Goal: Task Accomplishment & Management: Use online tool/utility

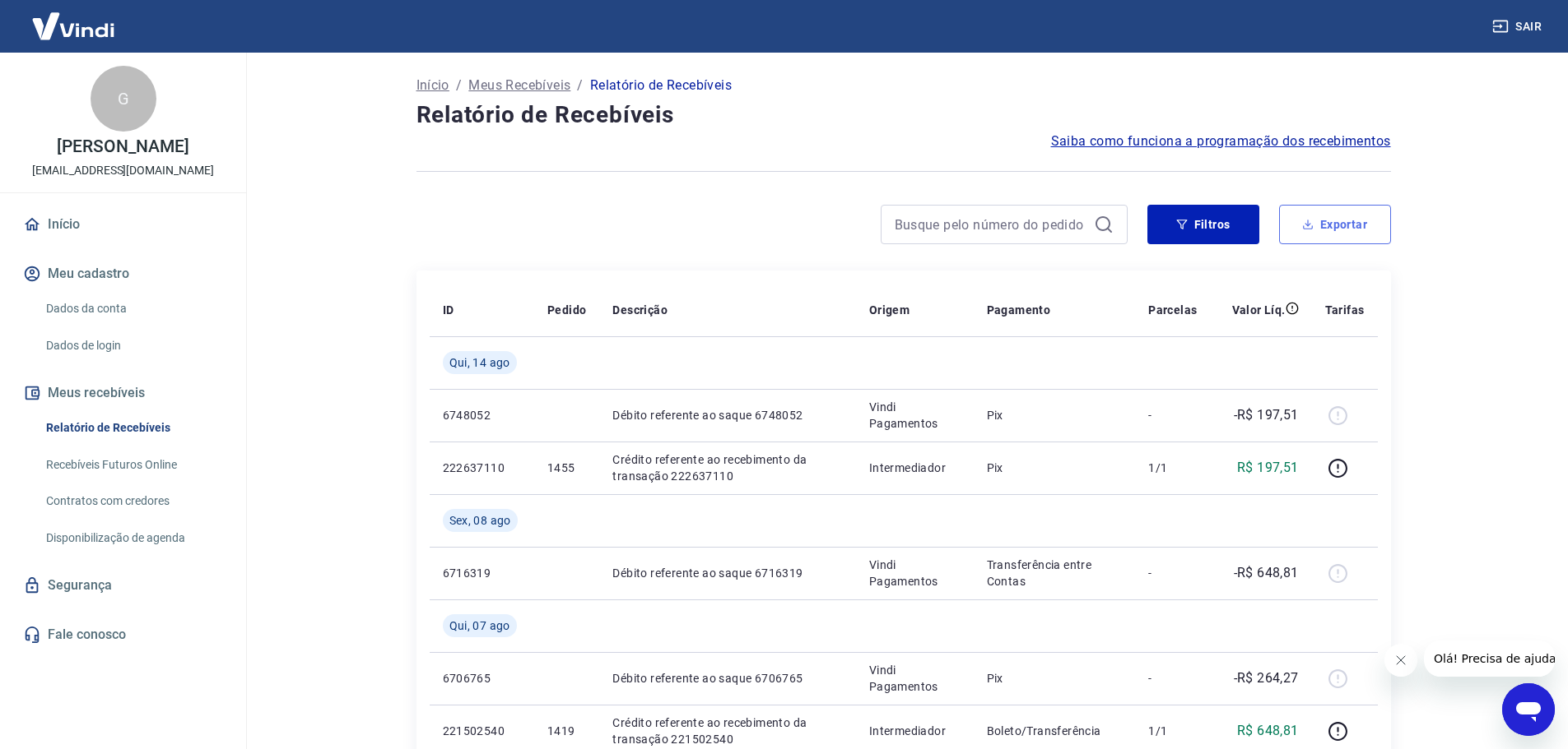
click at [1311, 219] on icon "button" at bounding box center [1308, 225] width 12 height 12
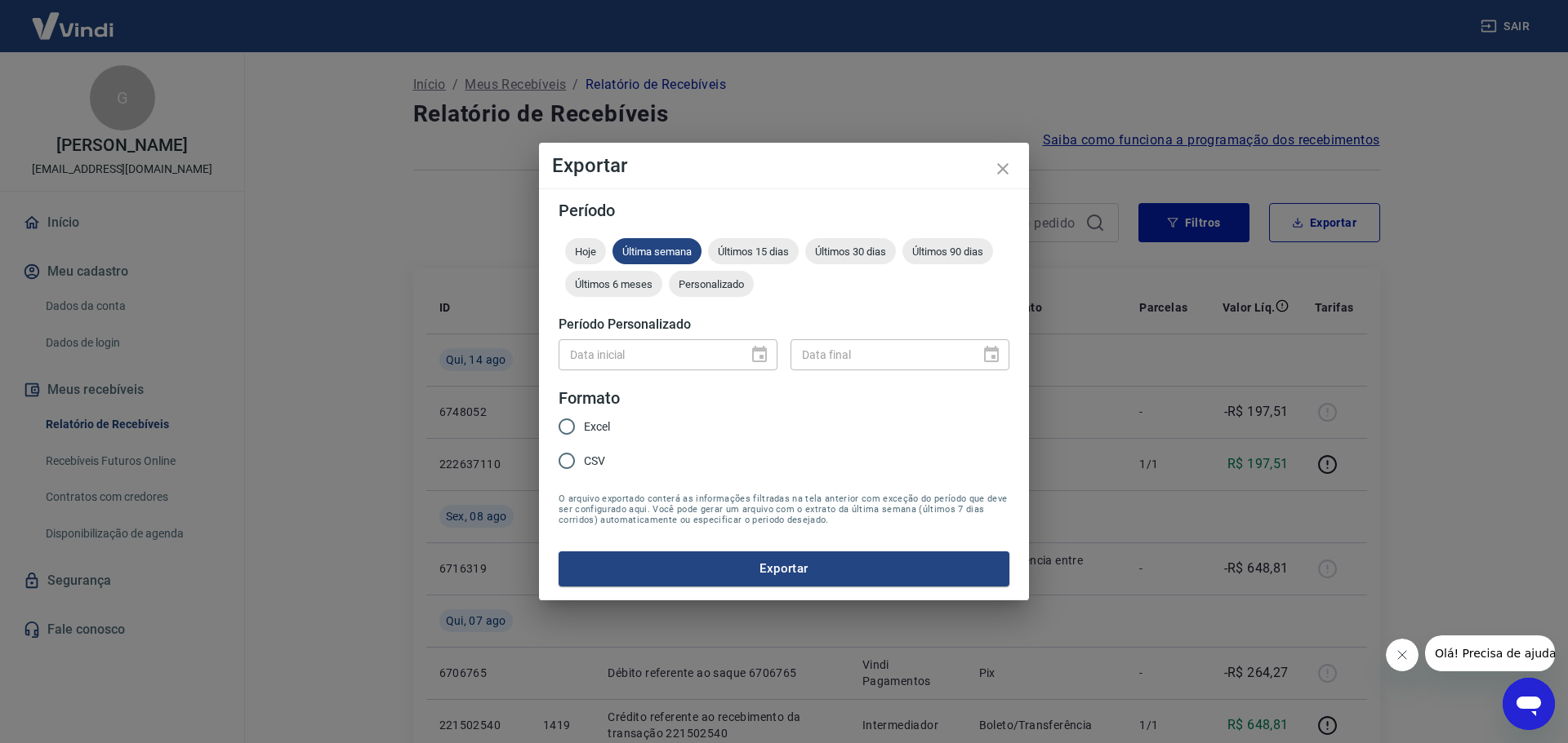
click at [589, 429] on span "Excel" at bounding box center [596, 428] width 26 height 18
click at [584, 429] on input "Excel" at bounding box center [566, 426] width 34 height 34
radio input "true"
click at [710, 289] on span "Personalizado" at bounding box center [711, 284] width 85 height 13
click at [754, 358] on icon "Choose date" at bounding box center [759, 355] width 20 height 20
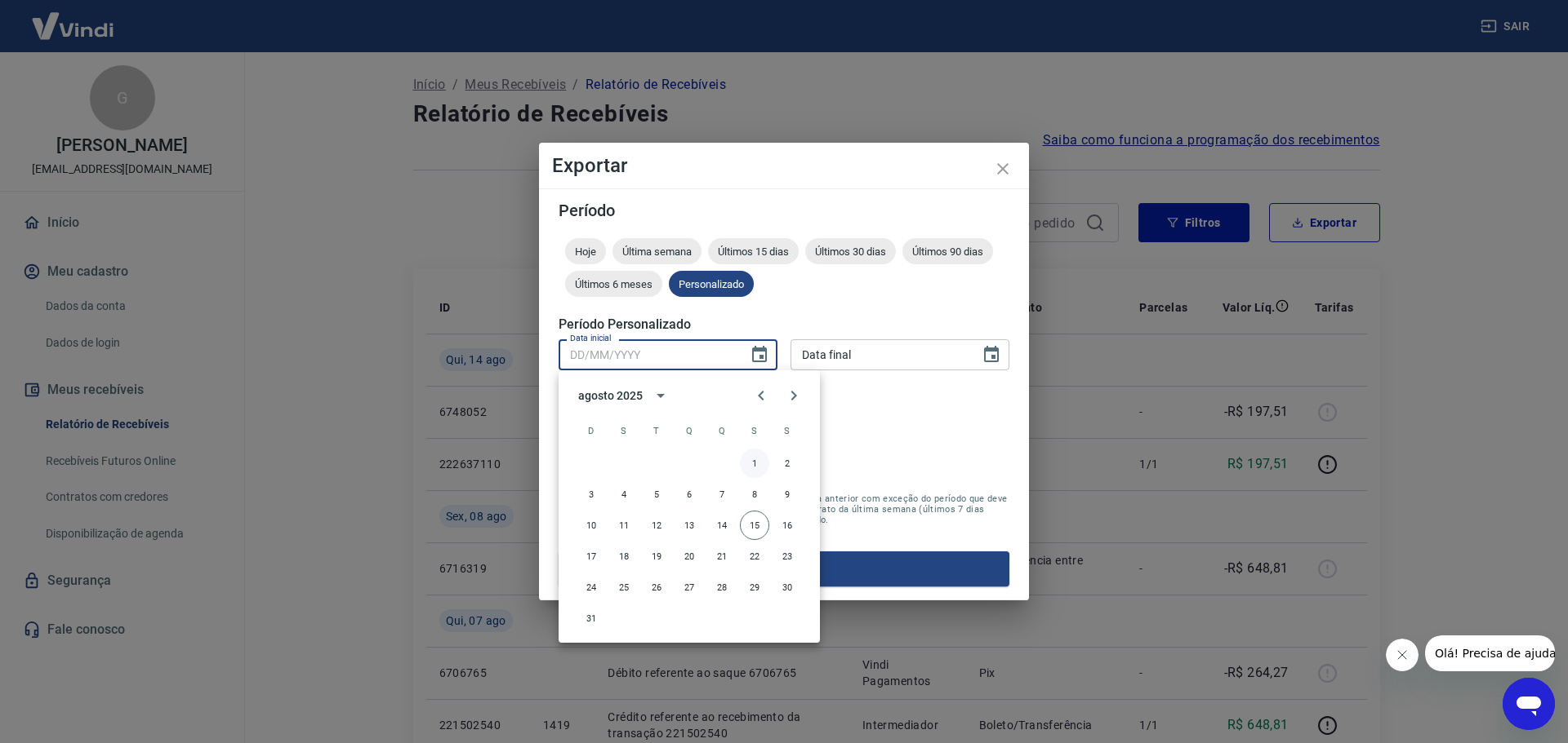
click at [753, 464] on button "1" at bounding box center [754, 463] width 29 height 29
type input "[DATE]"
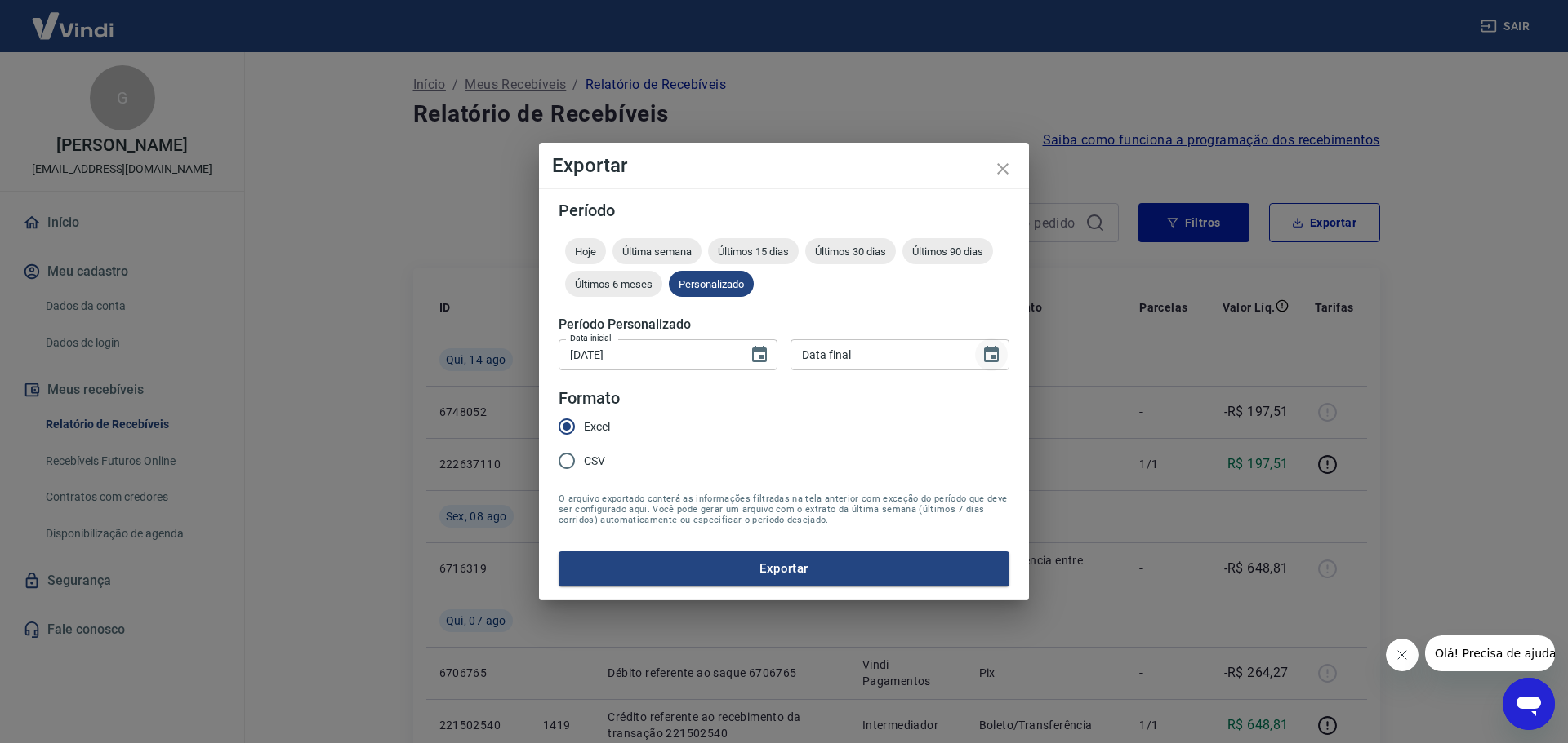
click at [988, 353] on icon "Choose date" at bounding box center [991, 355] width 20 height 20
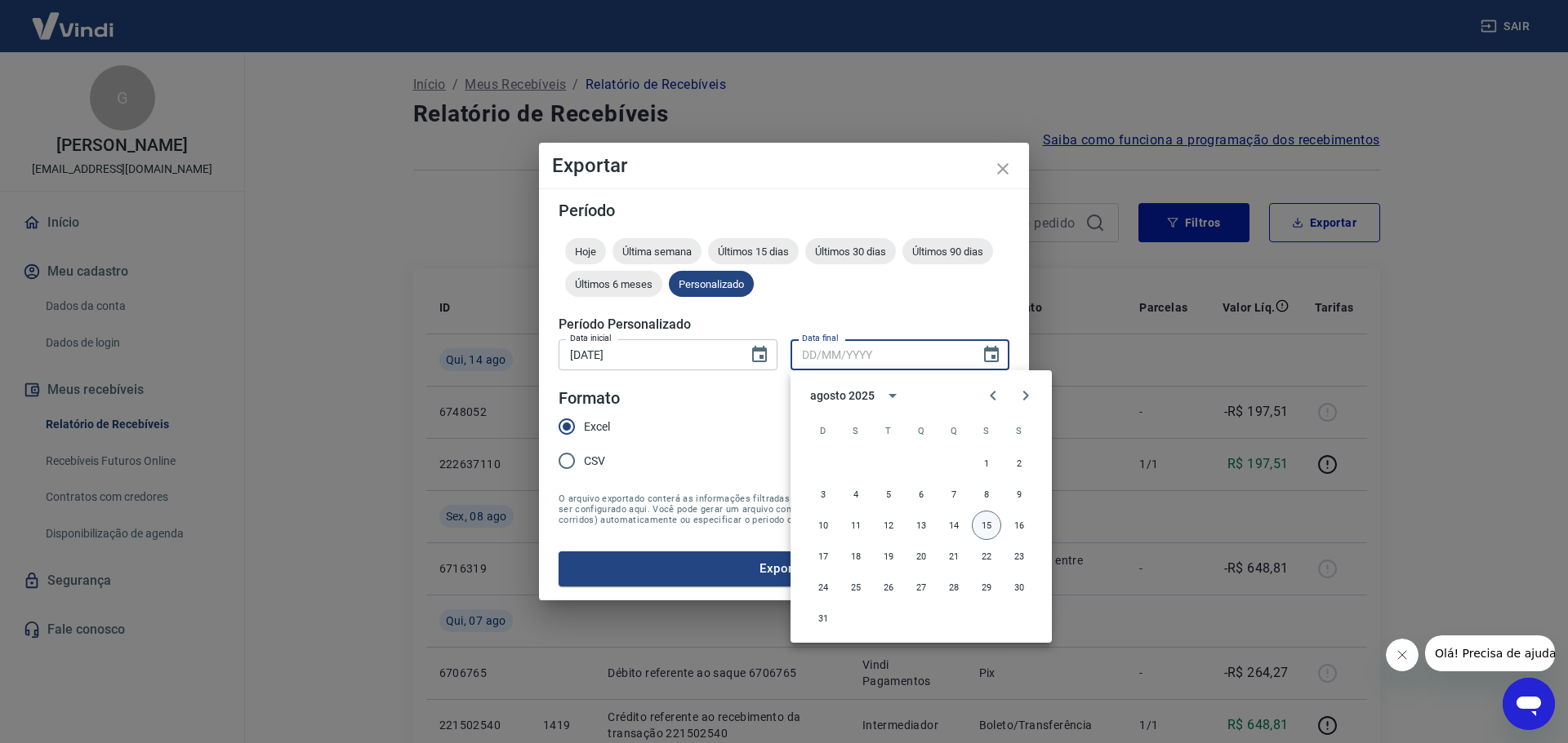
click at [984, 526] on button "15" at bounding box center [986, 526] width 29 height 29
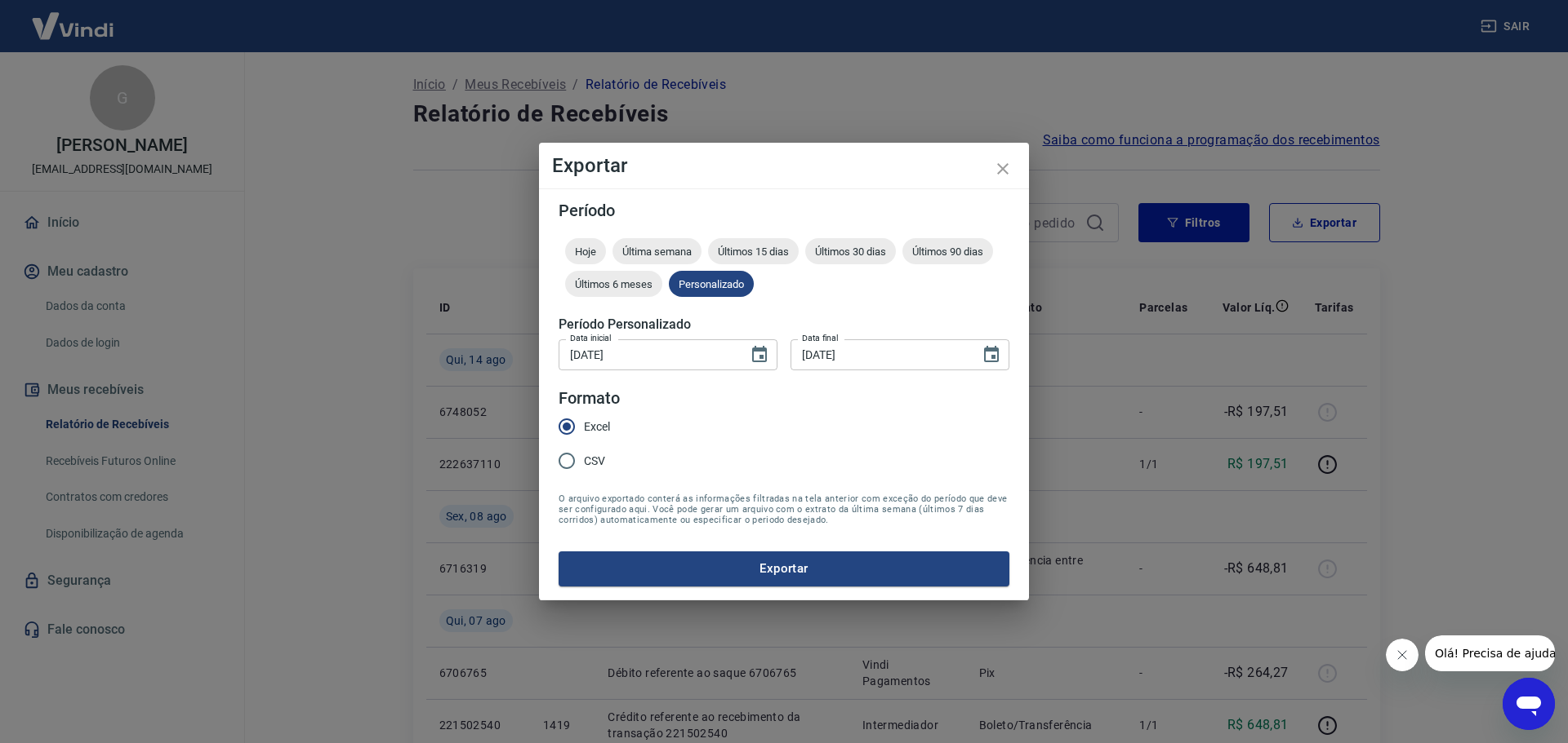
type input "[DATE]"
click at [878, 573] on button "Exportar" at bounding box center [784, 569] width 451 height 34
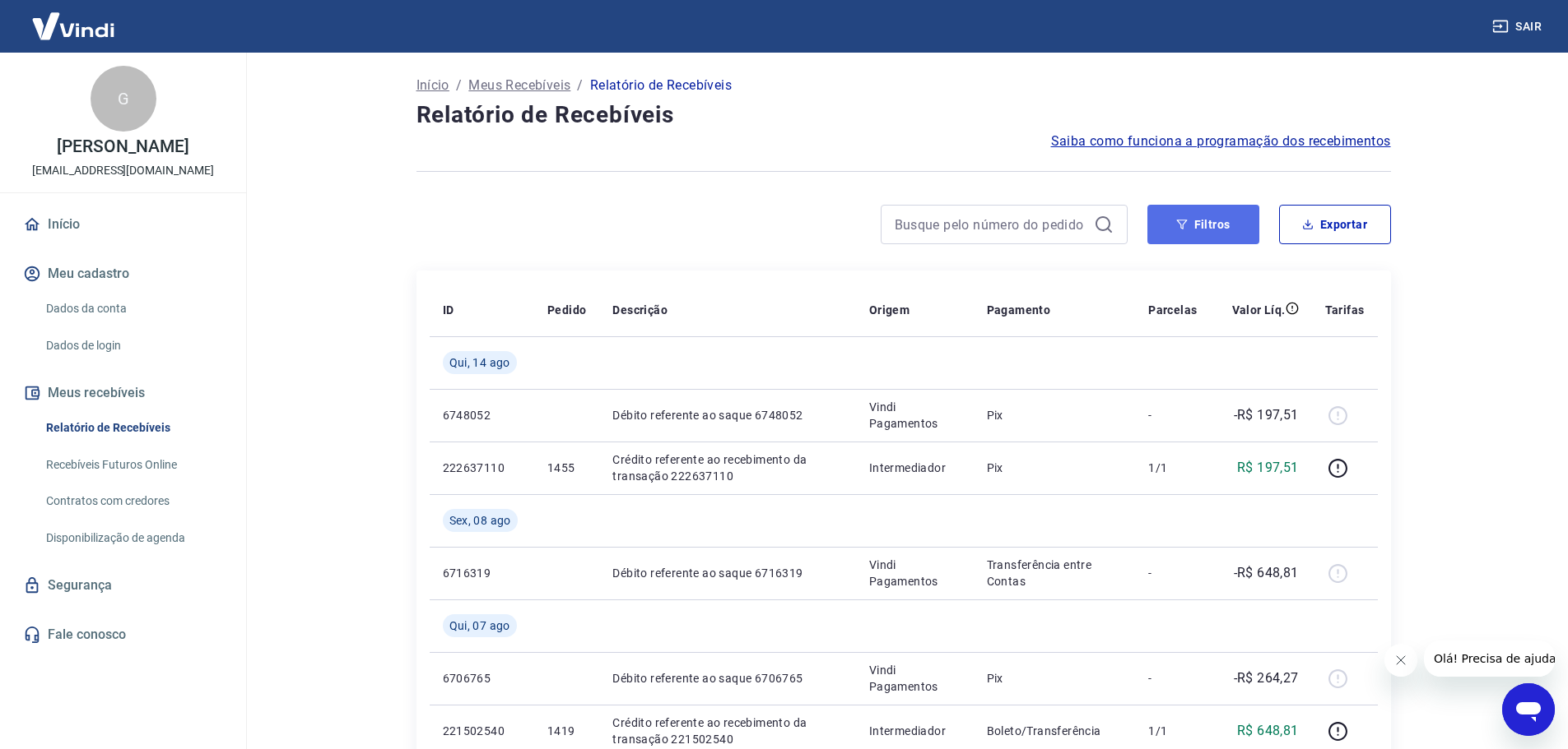
click at [1219, 220] on button "Filtros" at bounding box center [1203, 225] width 112 height 39
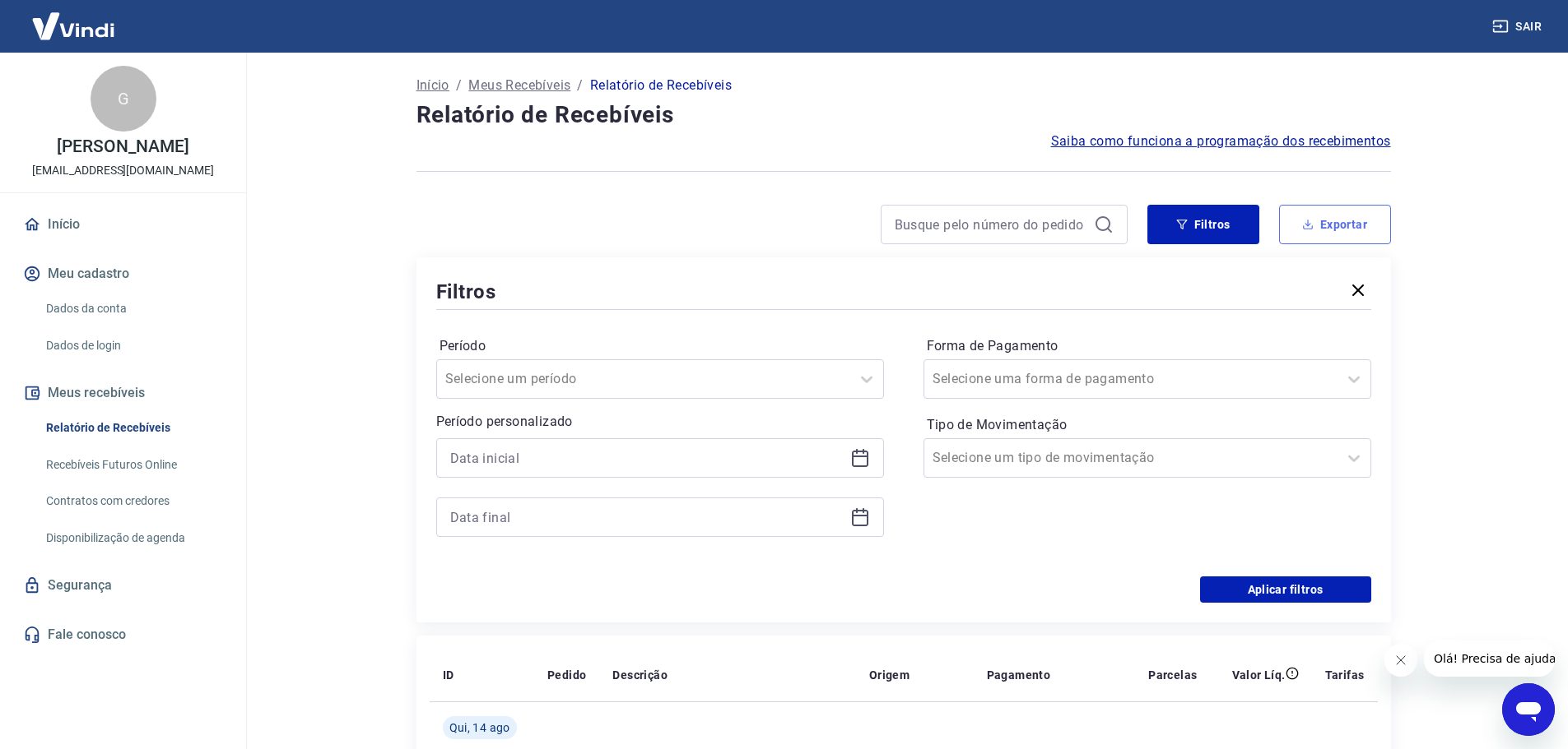
click at [1347, 237] on button "Exportar" at bounding box center [1334, 225] width 112 height 39
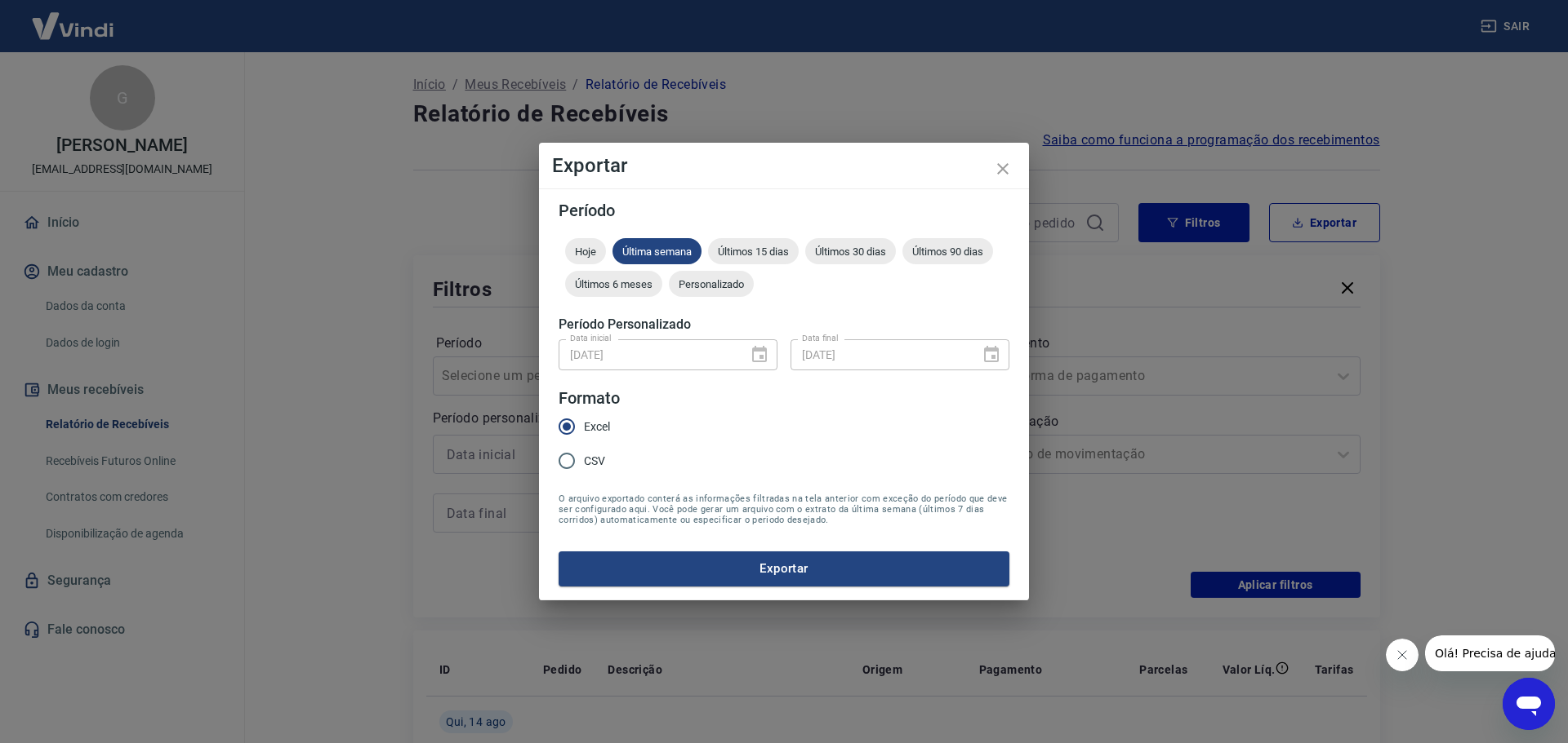
click at [762, 356] on div "[DATE] Data inicial" at bounding box center [667, 354] width 218 height 30
click at [701, 370] on div "Data inicial [DATE] Data inicial Data final [DATE] Data final" at bounding box center [784, 352] width 451 height 40
click at [705, 278] on span "Personalizado" at bounding box center [711, 284] width 85 height 13
click at [757, 349] on icon "Choose date, selected date is 1 de ago de 2025" at bounding box center [759, 353] width 15 height 17
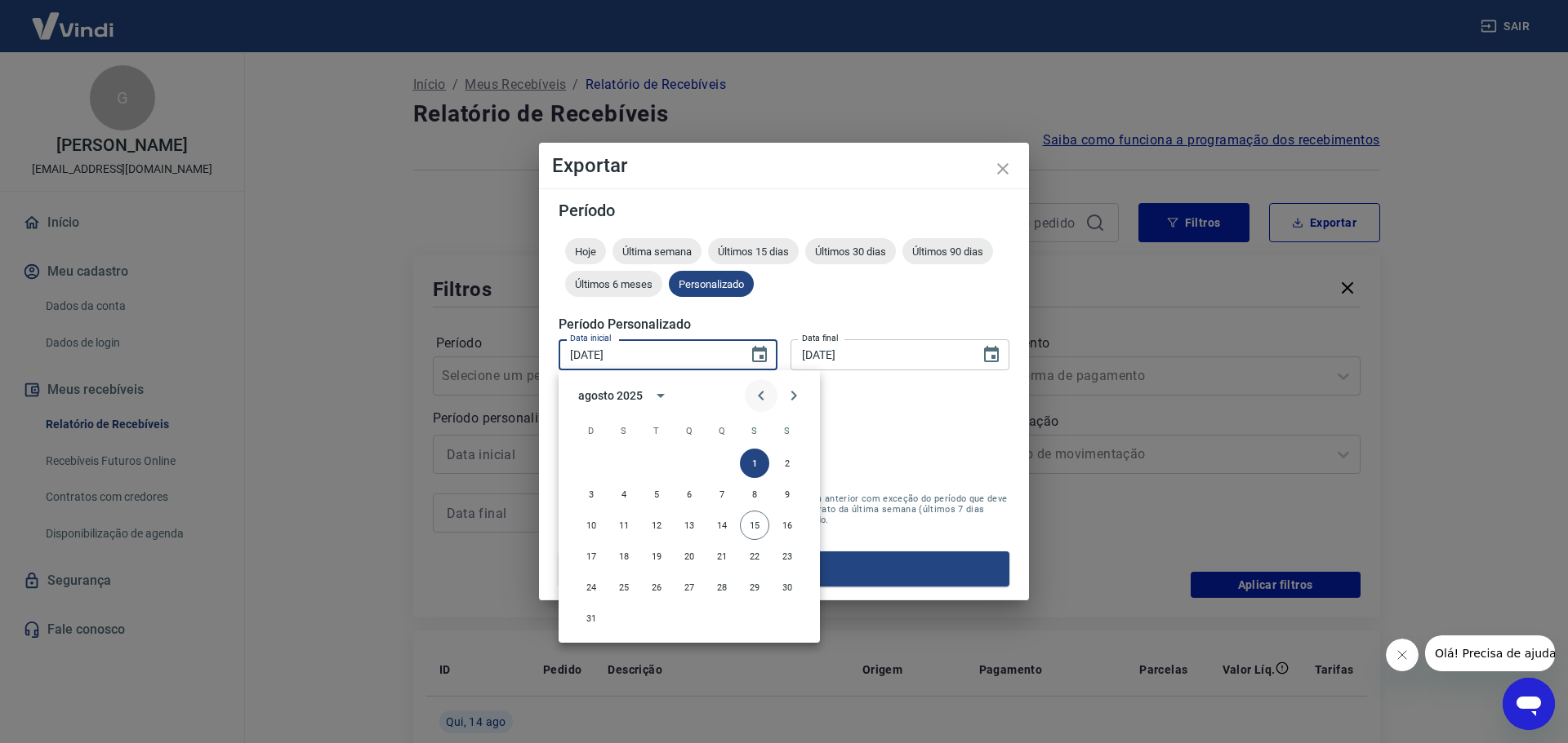
click at [761, 396] on icon "Previous month" at bounding box center [761, 395] width 20 height 20
click at [725, 586] on button "31" at bounding box center [722, 587] width 29 height 29
type input "[DATE]"
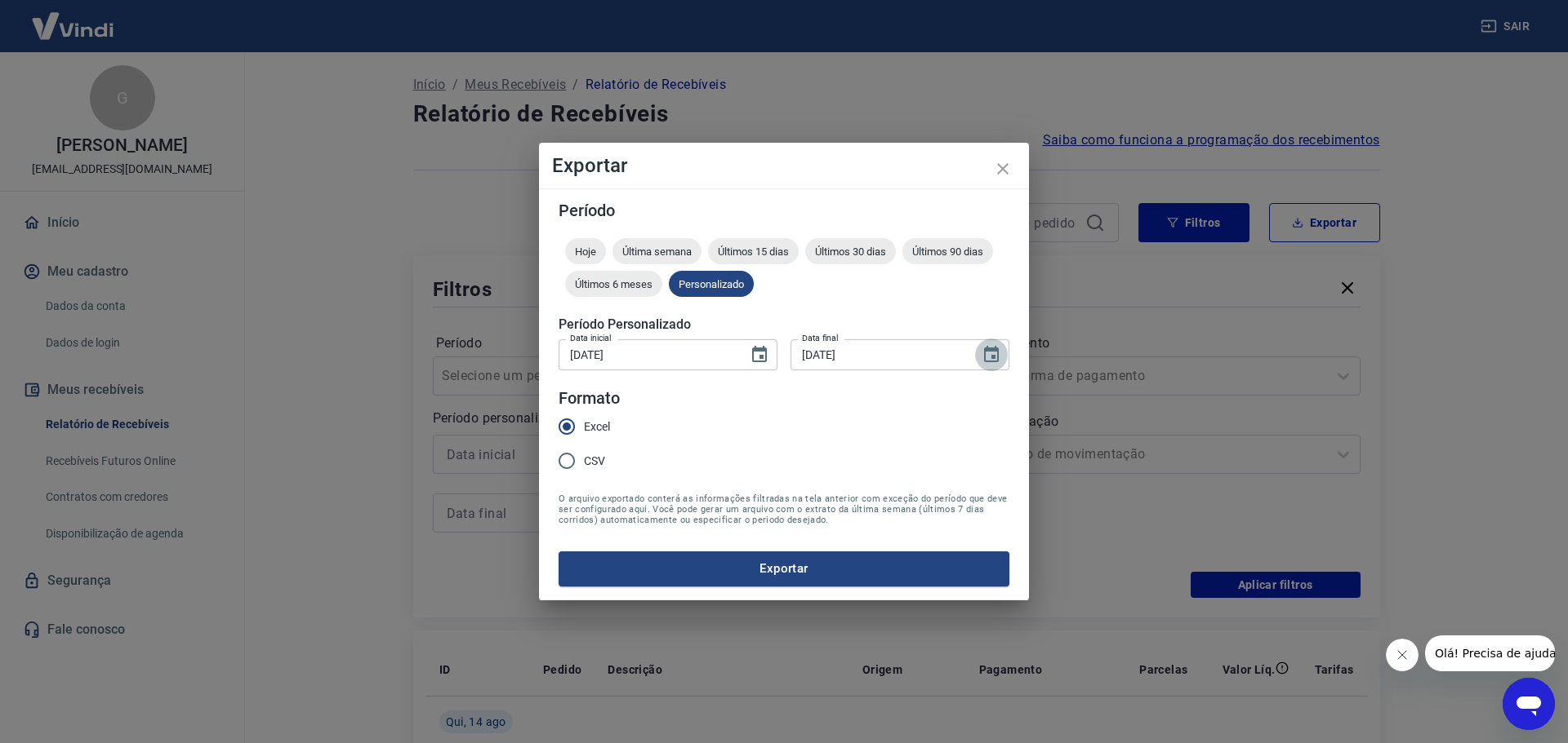
click at [994, 360] on icon "Choose date, selected date is 15 de ago de 2025" at bounding box center [991, 355] width 20 height 20
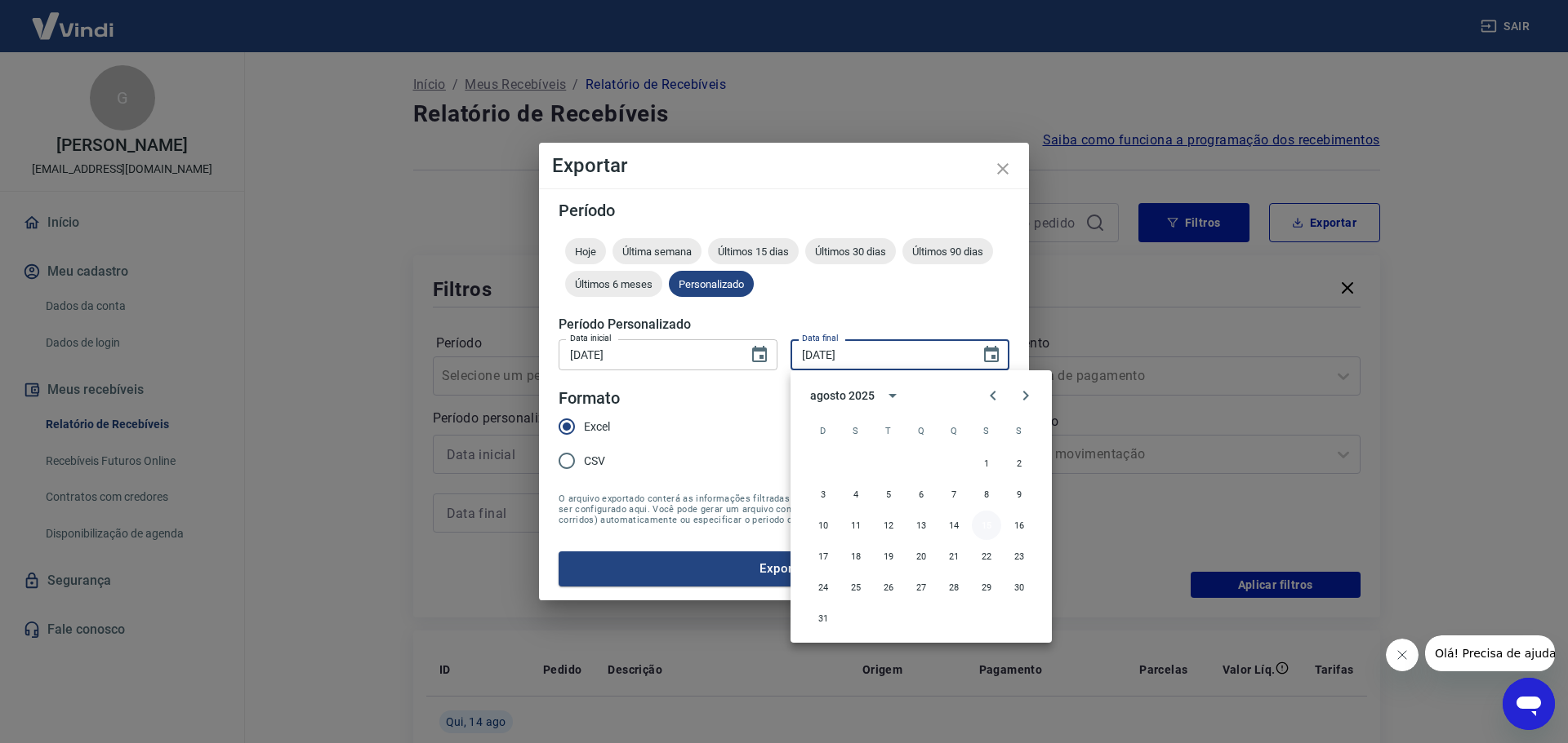
click at [991, 529] on button "15" at bounding box center [986, 526] width 29 height 29
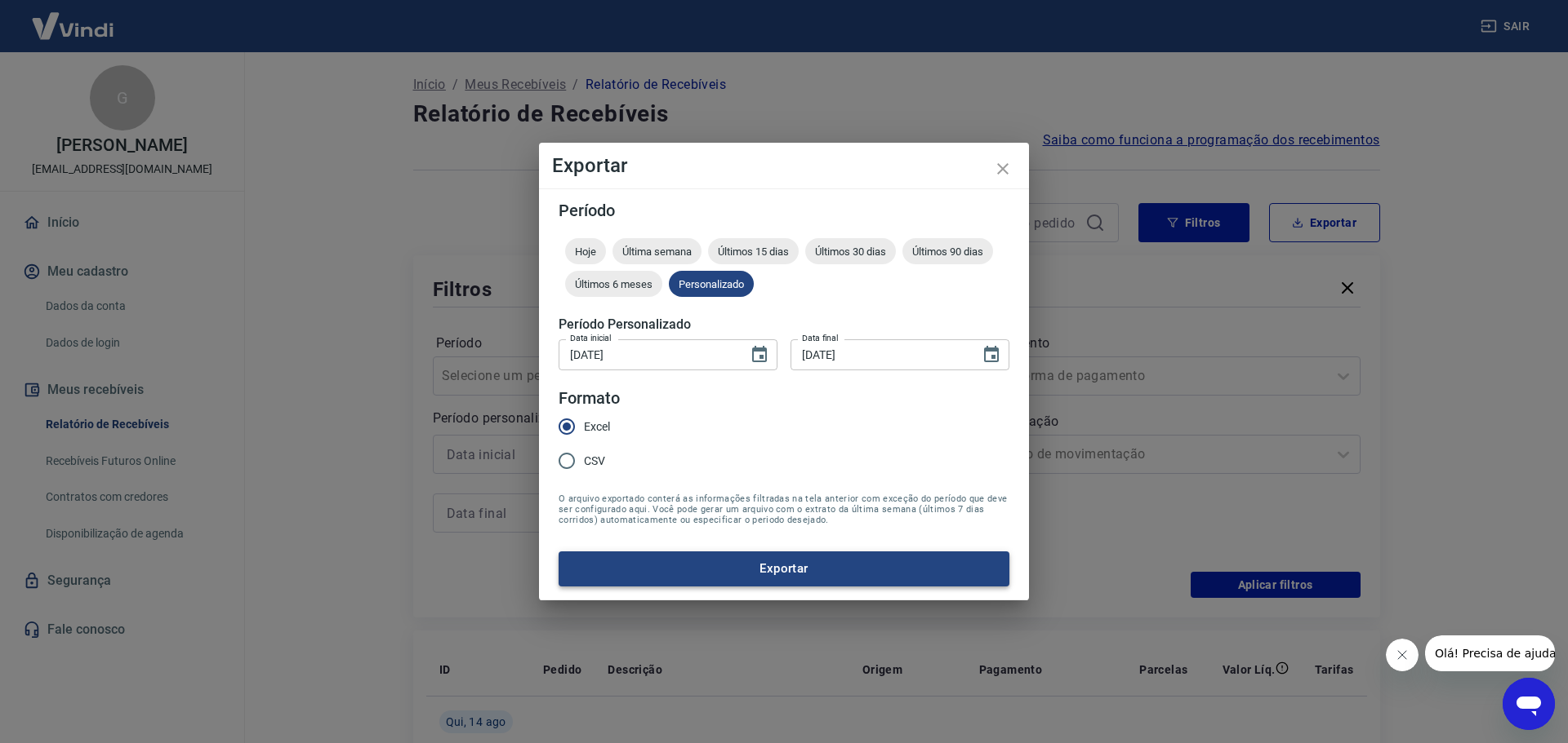
click at [969, 577] on button "Exportar" at bounding box center [784, 569] width 451 height 34
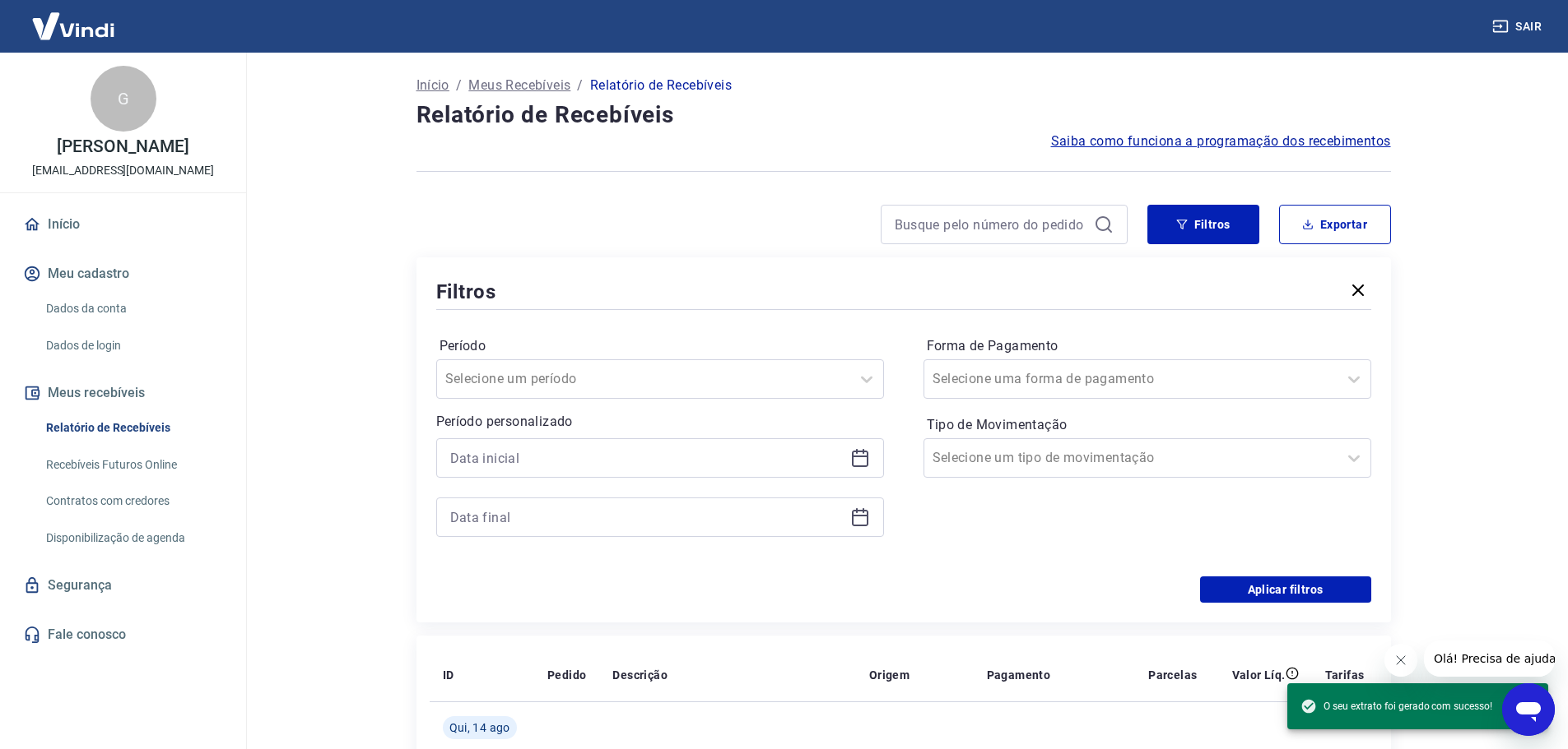
click at [1361, 708] on span "O seu extrato foi gerado com sucesso!" at bounding box center [1396, 707] width 192 height 17
